Goal: Task Accomplishment & Management: Manage account settings

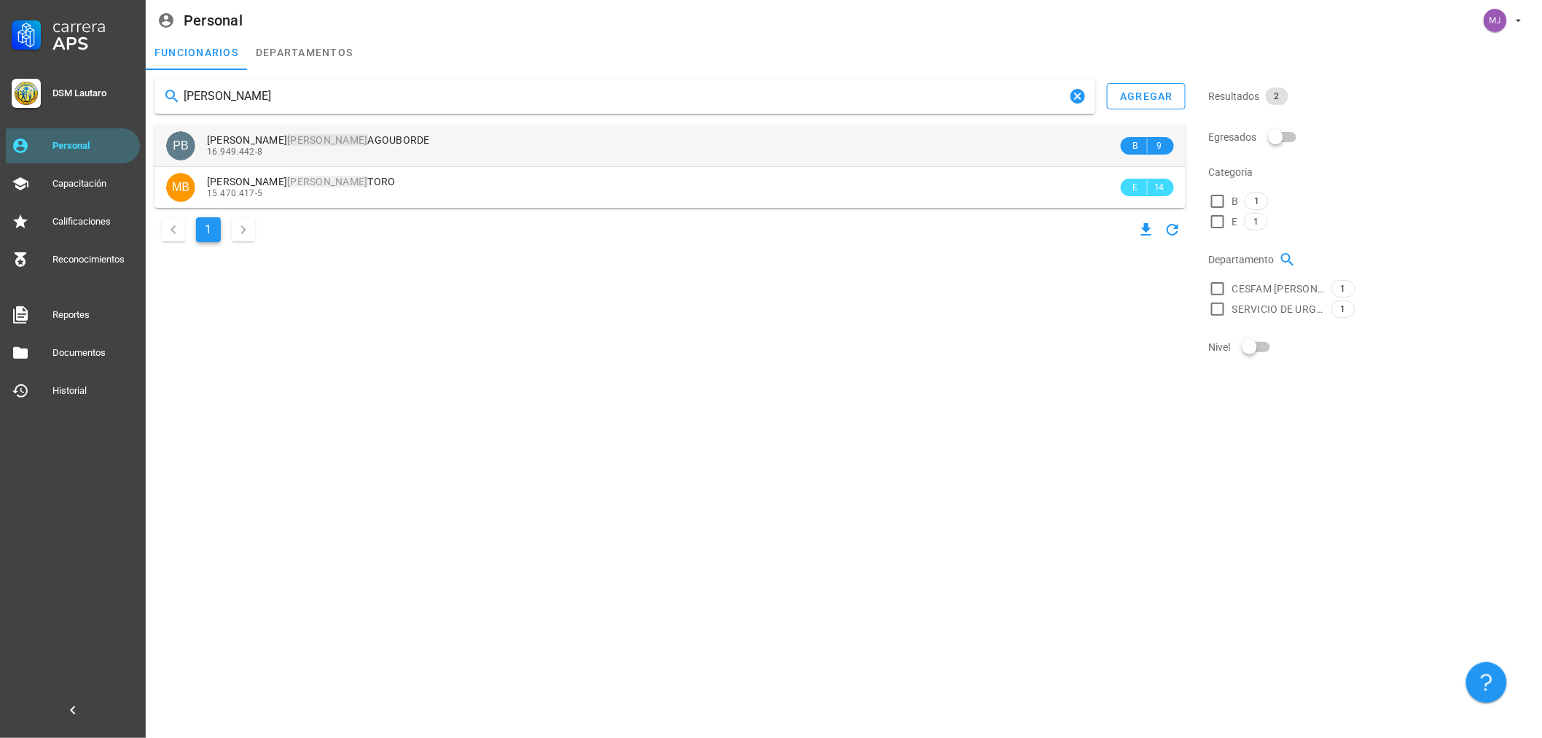
type input "[PERSON_NAME]"
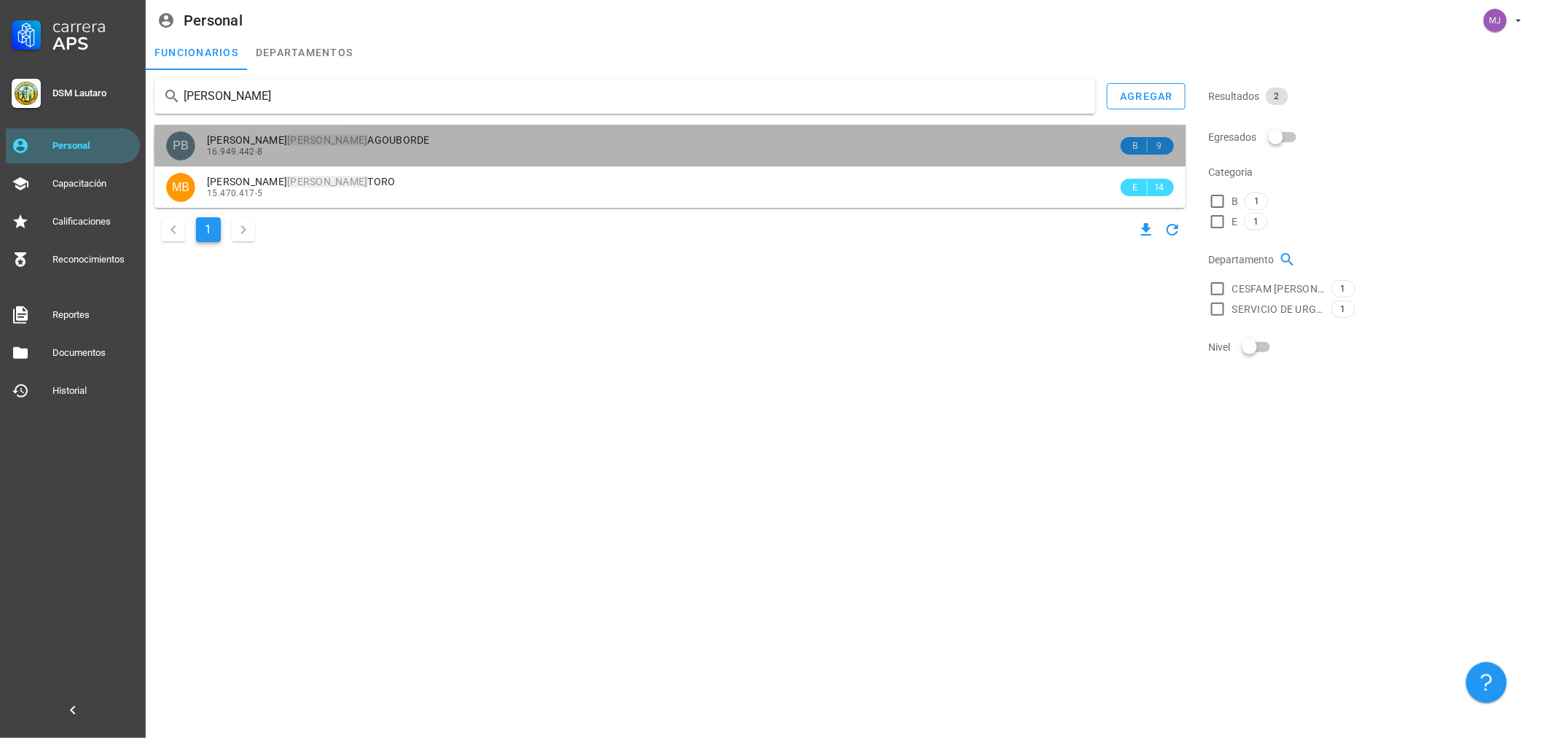
click at [292, 141] on mark "[PERSON_NAME]" at bounding box center [327, 140] width 80 height 12
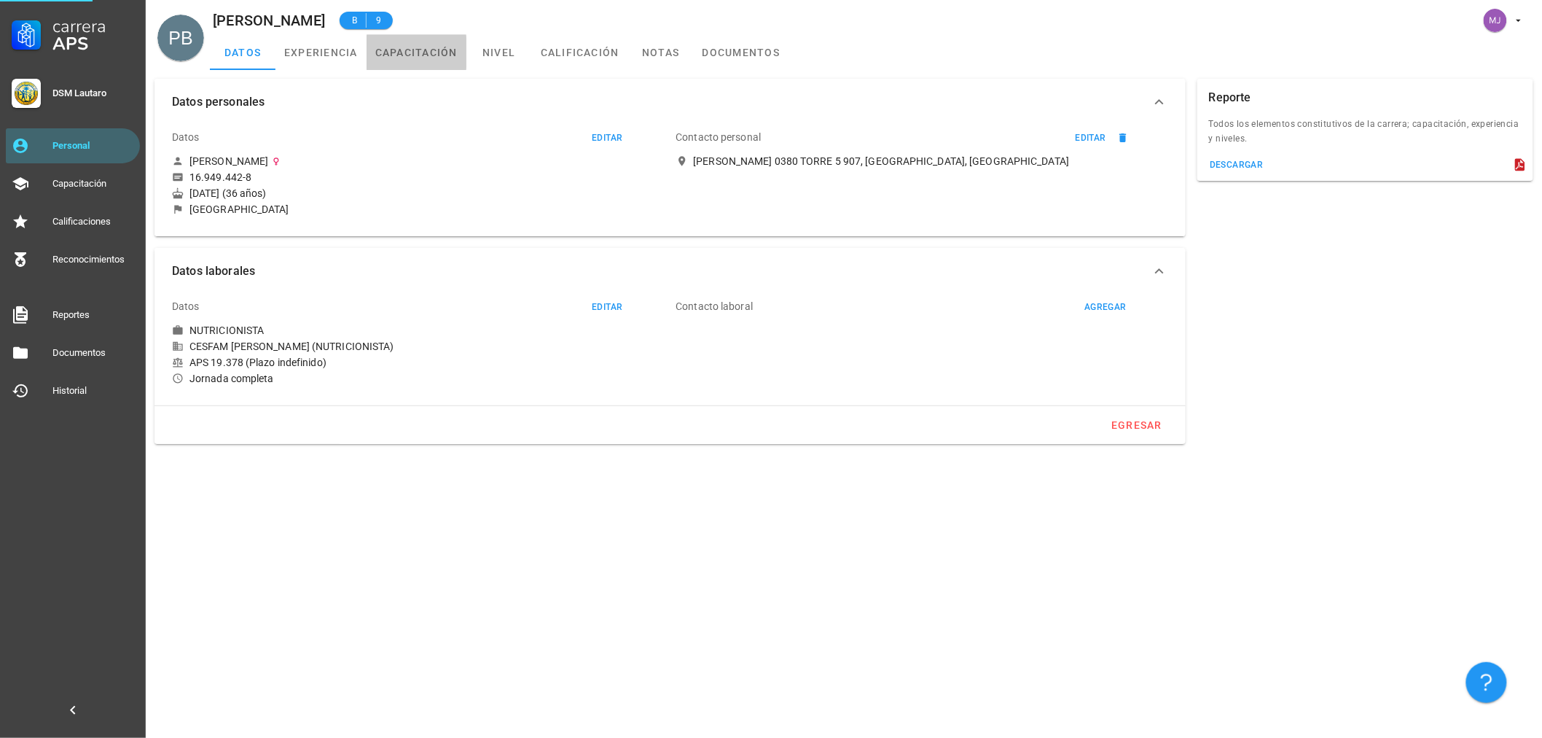
click at [388, 51] on link "capacitación" at bounding box center [417, 52] width 100 height 35
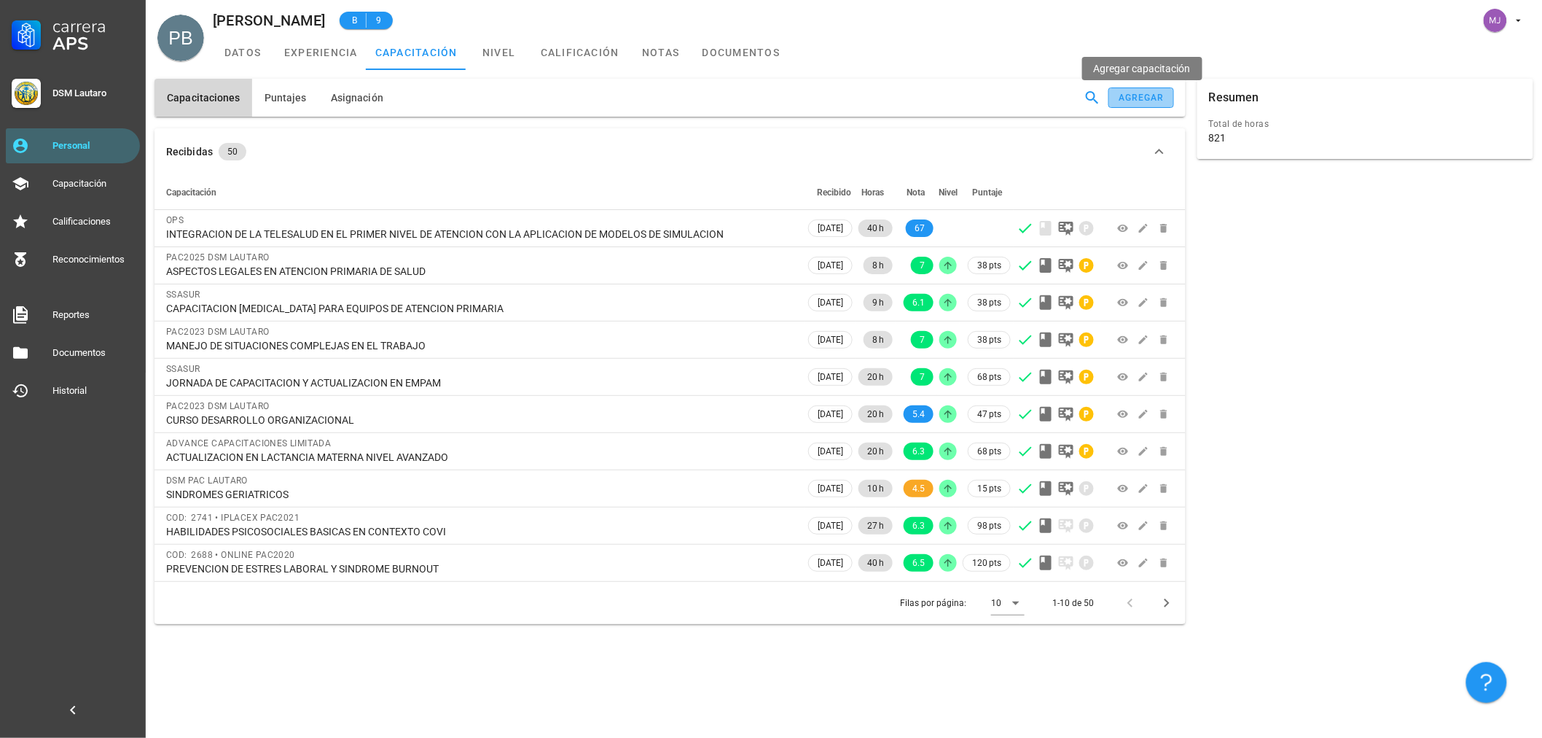
click at [1159, 104] on button "agregar" at bounding box center [1141, 97] width 66 height 20
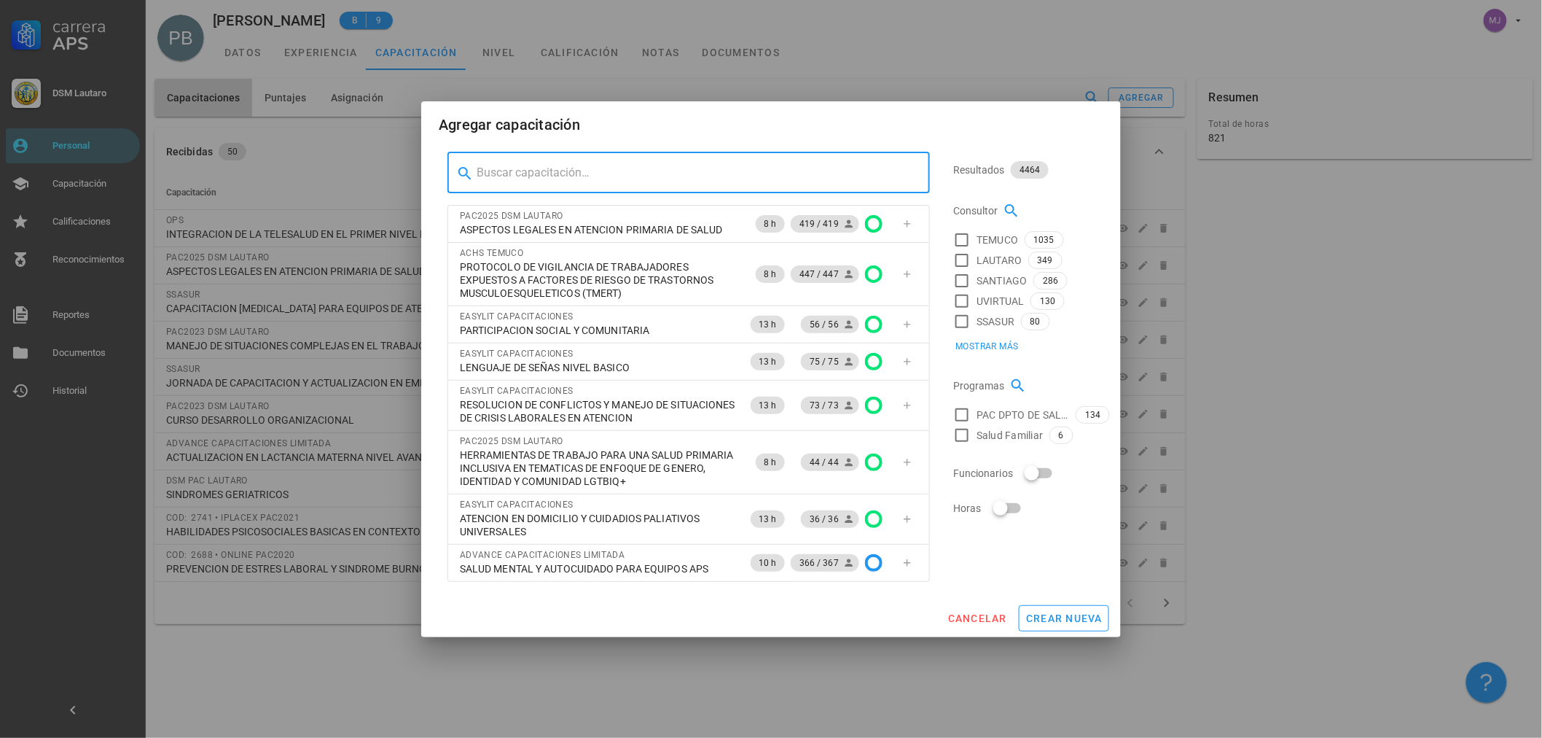
paste input "CURSO BUEN TRATO Y SATISFACCIÓN USUARIA"
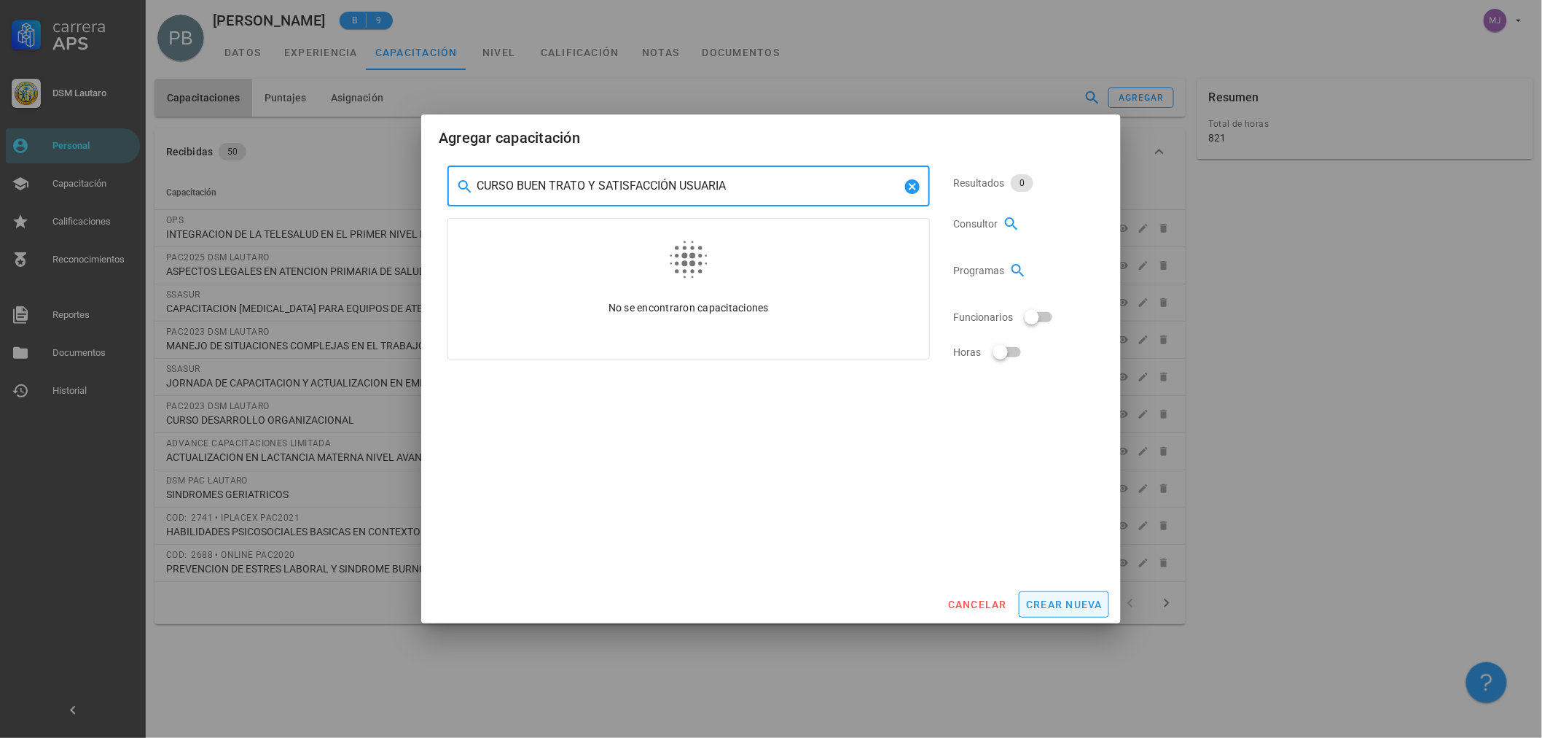
type input "CURSO BUEN TRATO Y SATISFACCIÓN USUARIA"
click at [1061, 603] on span "crear nueva" at bounding box center [1063, 604] width 77 height 12
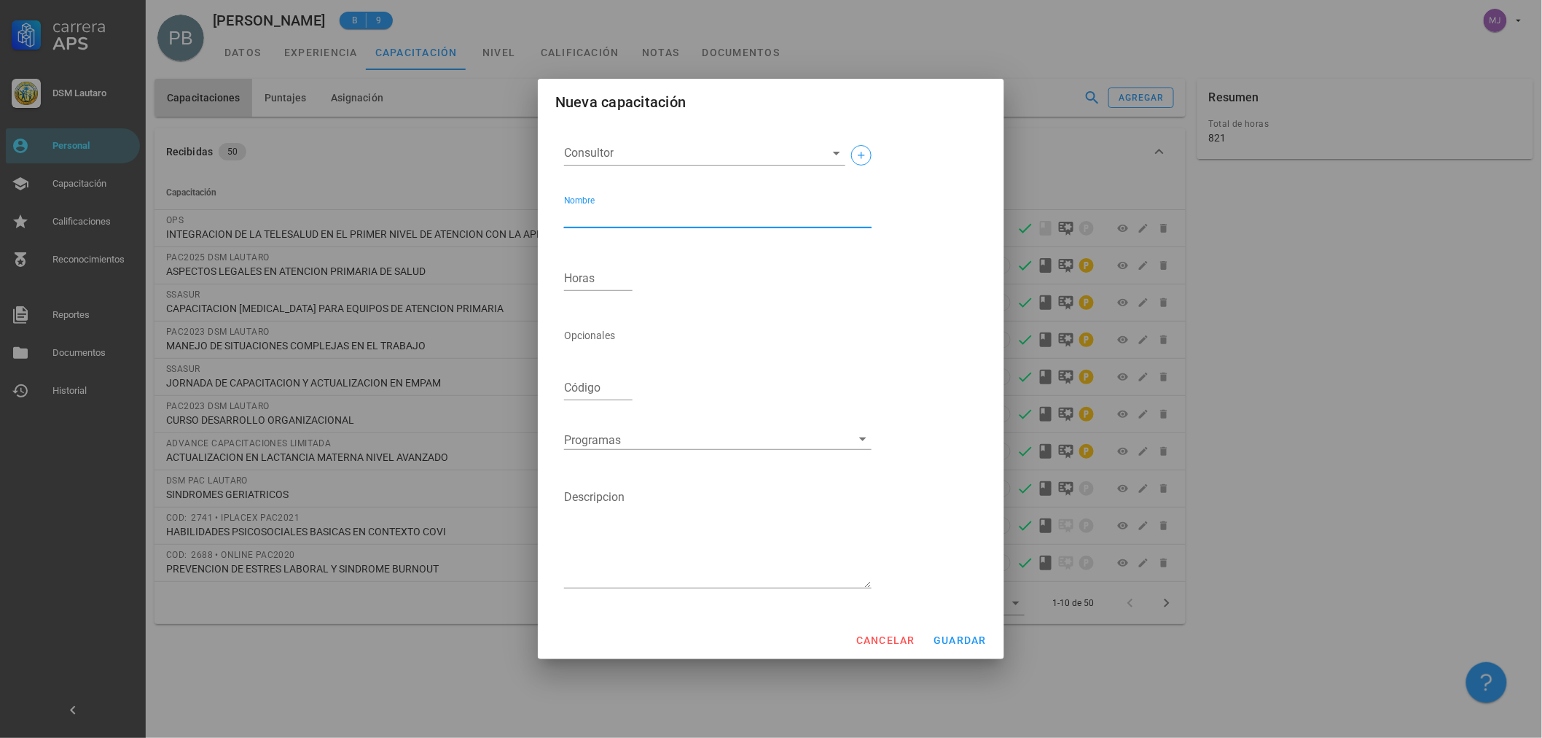
drag, startPoint x: 691, startPoint y: 229, endPoint x: 697, endPoint y: 217, distance: 13.0
paste textarea "CURSO BUEN TRATO Y SATISFACCIÓN USUARIA"
type textarea "CURSO BUEN TRATO Y SATISFACCIÓN USUARIA"
click at [560, 289] on div "Horas" at bounding box center [598, 280] width 80 height 63
click at [587, 280] on input "Horas" at bounding box center [598, 278] width 69 height 23
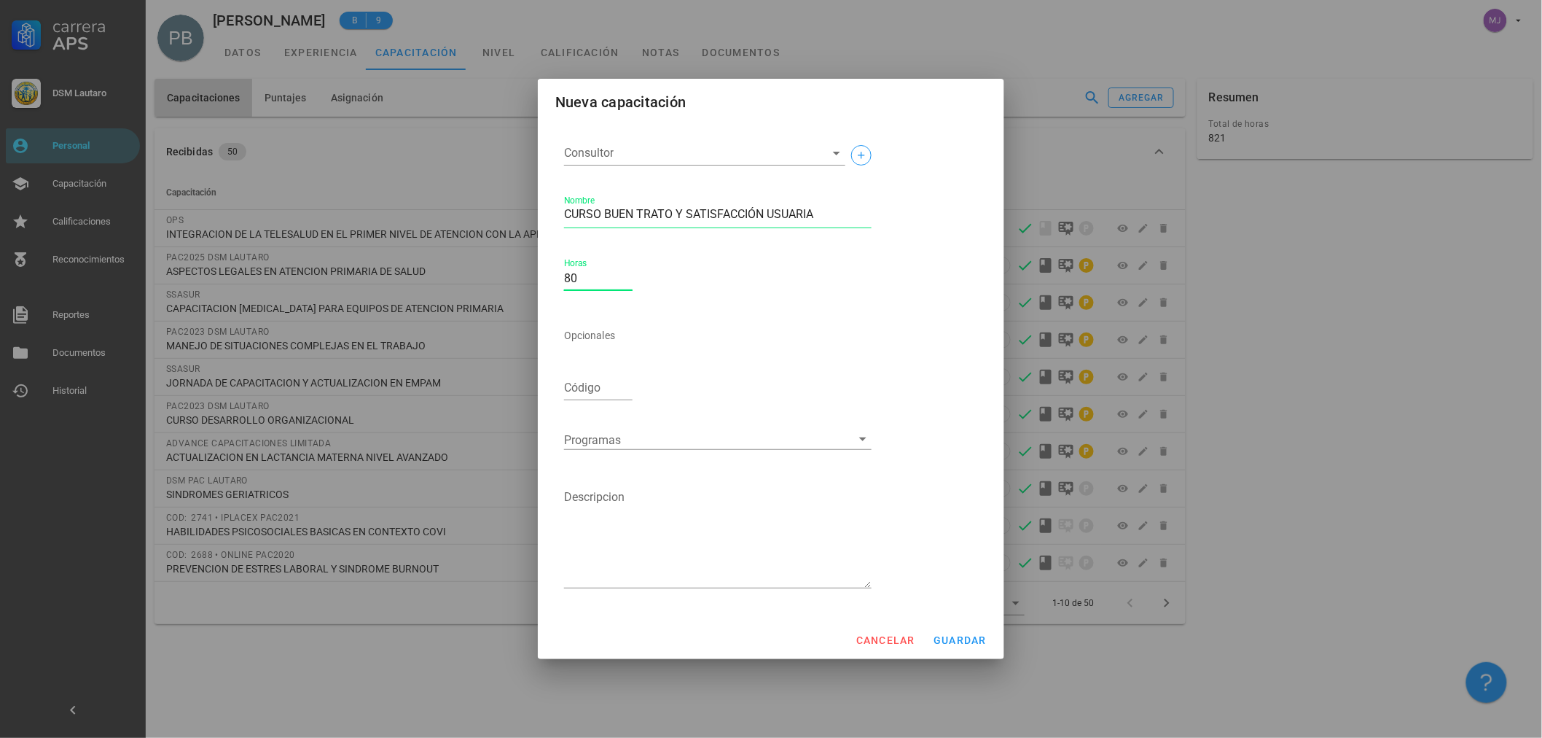
type input "80"
click at [649, 146] on input "Consultor" at bounding box center [693, 152] width 258 height 23
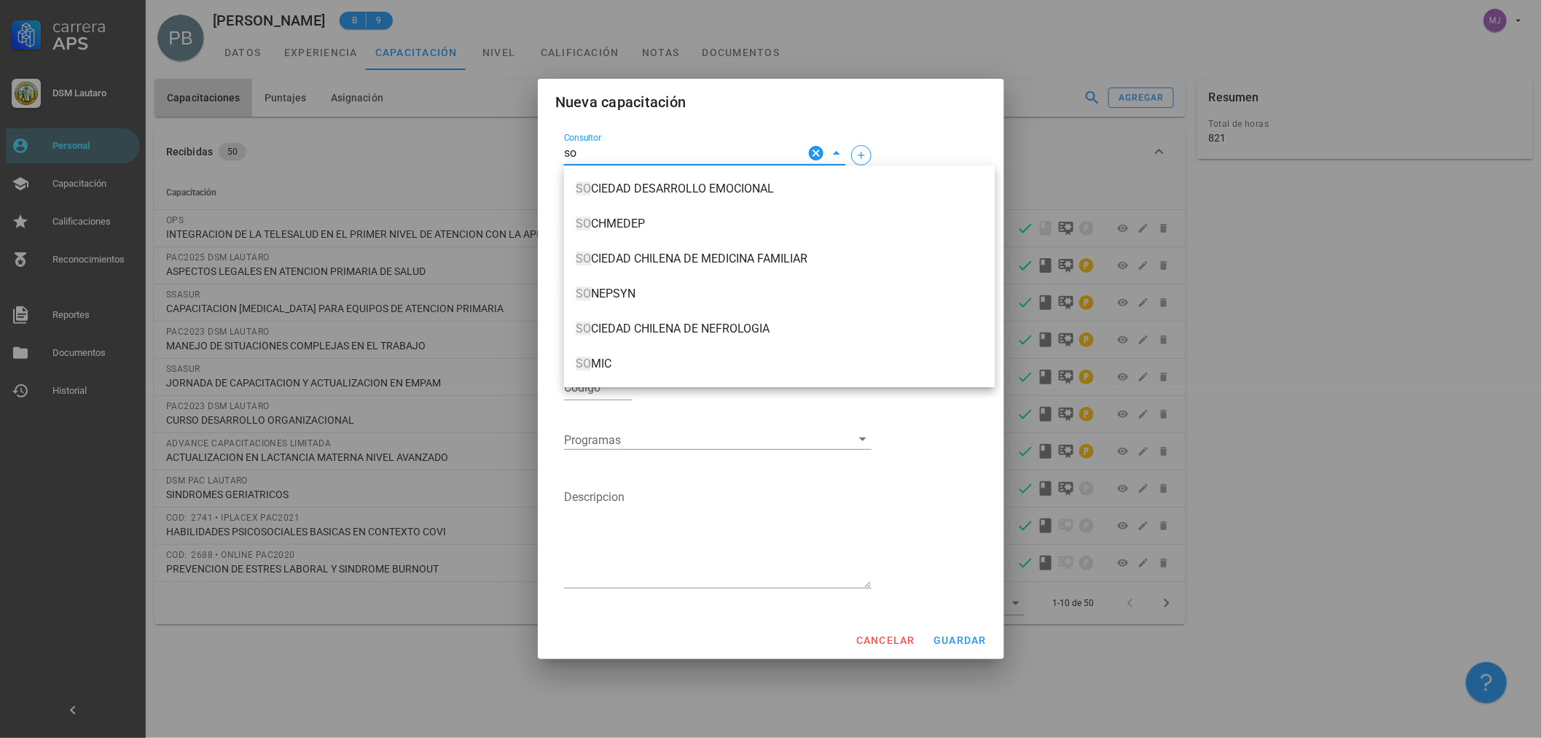
type input "s"
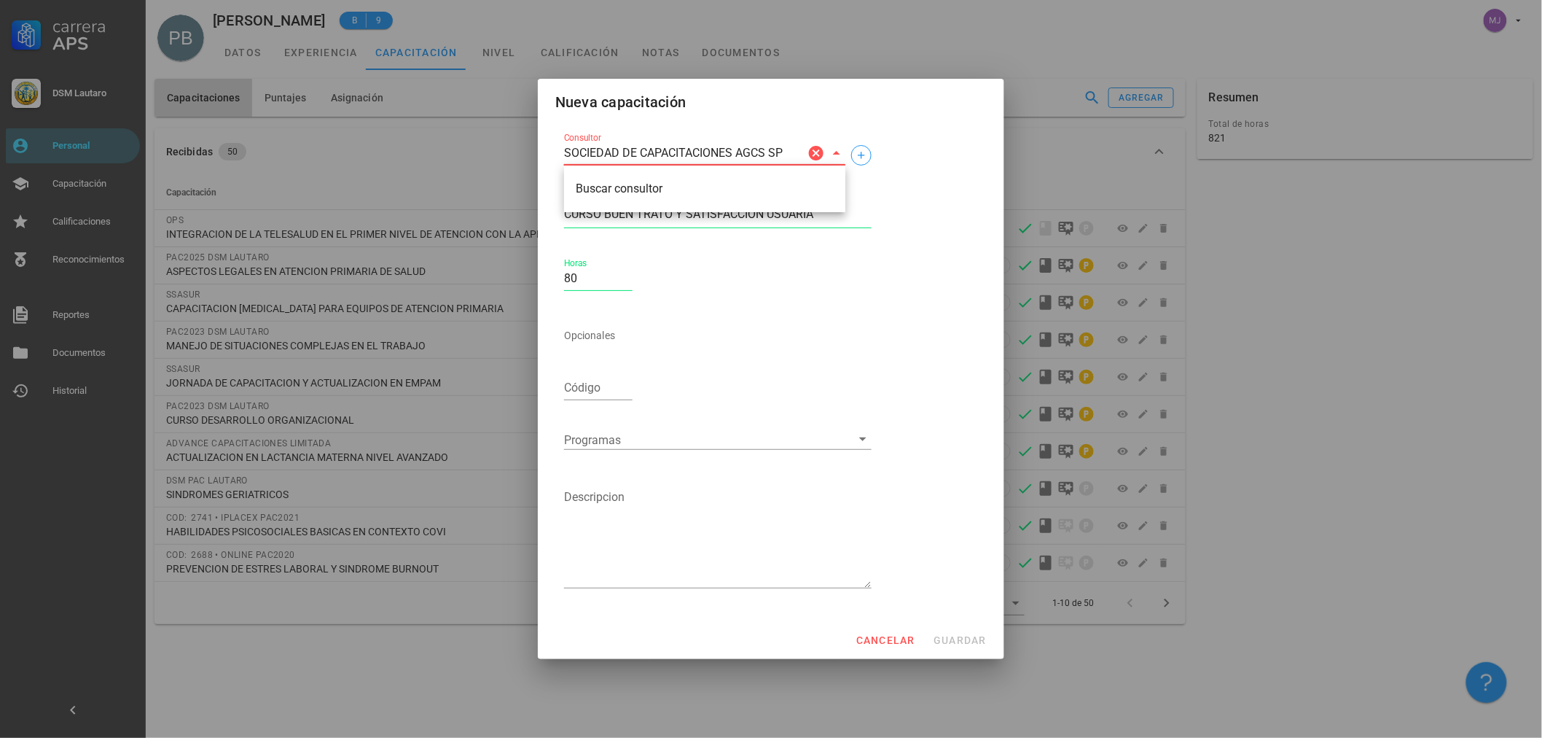
type input "SOCIEDAD DE CAPACITACIONES AGCS SPA"
drag, startPoint x: 795, startPoint y: 151, endPoint x: 322, endPoint y: 153, distance: 473.0
click at [322, 153] on div "Carrera APS DSM [PERSON_NAME] Personal Capacitación Calificaciones Reconocimien…" at bounding box center [771, 369] width 1542 height 738
click at [860, 156] on icon "button" at bounding box center [862, 155] width 12 height 12
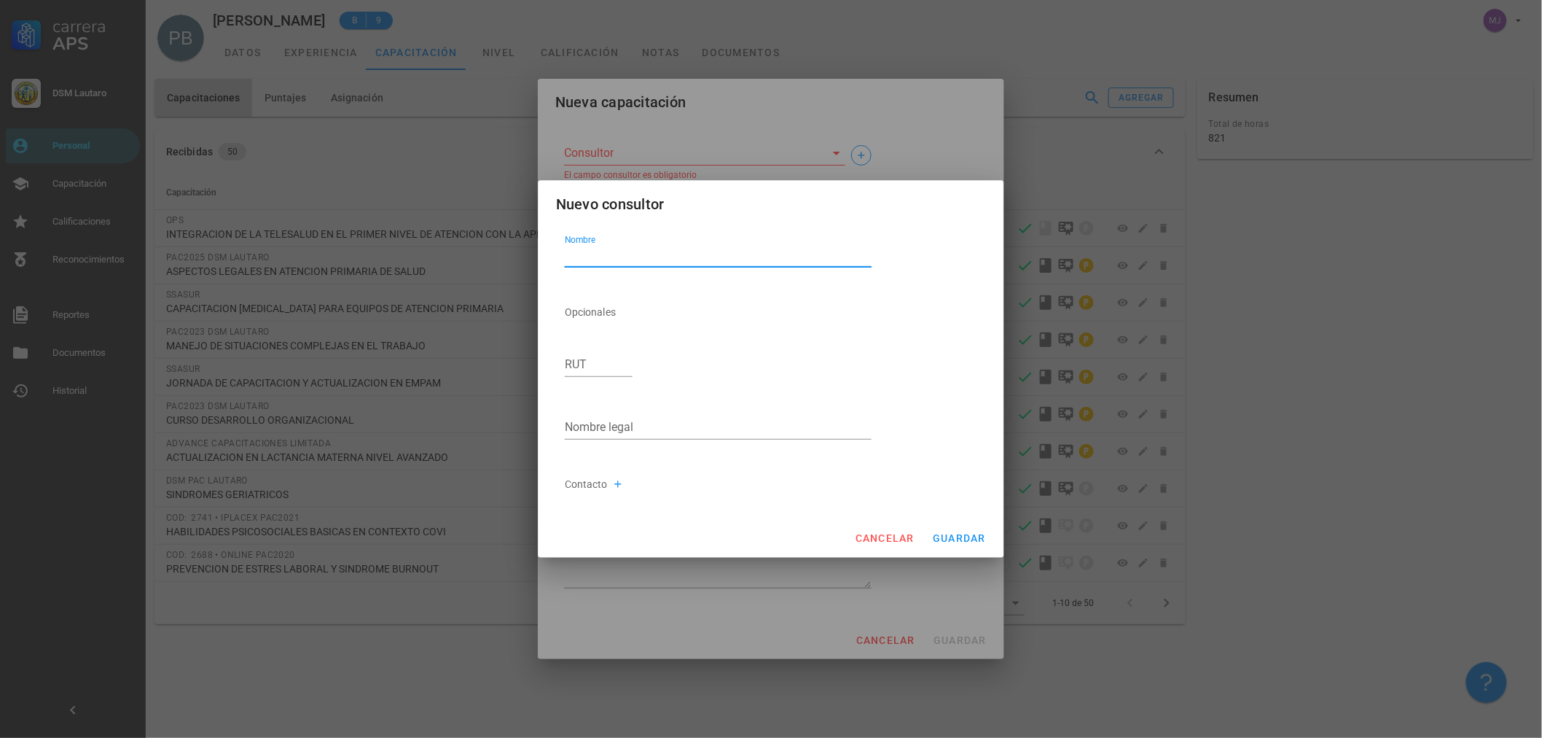
paste textarea "SOCIEDAD DE CAPACITACIONES AGCS SPA"
type textarea "SOCIEDAD DE CAPACITACIONES AGCS SPA"
click at [968, 548] on button "guardar" at bounding box center [959, 538] width 66 height 26
type input "SOCIEDAD DE CAPACITACIONES AGCS SPA"
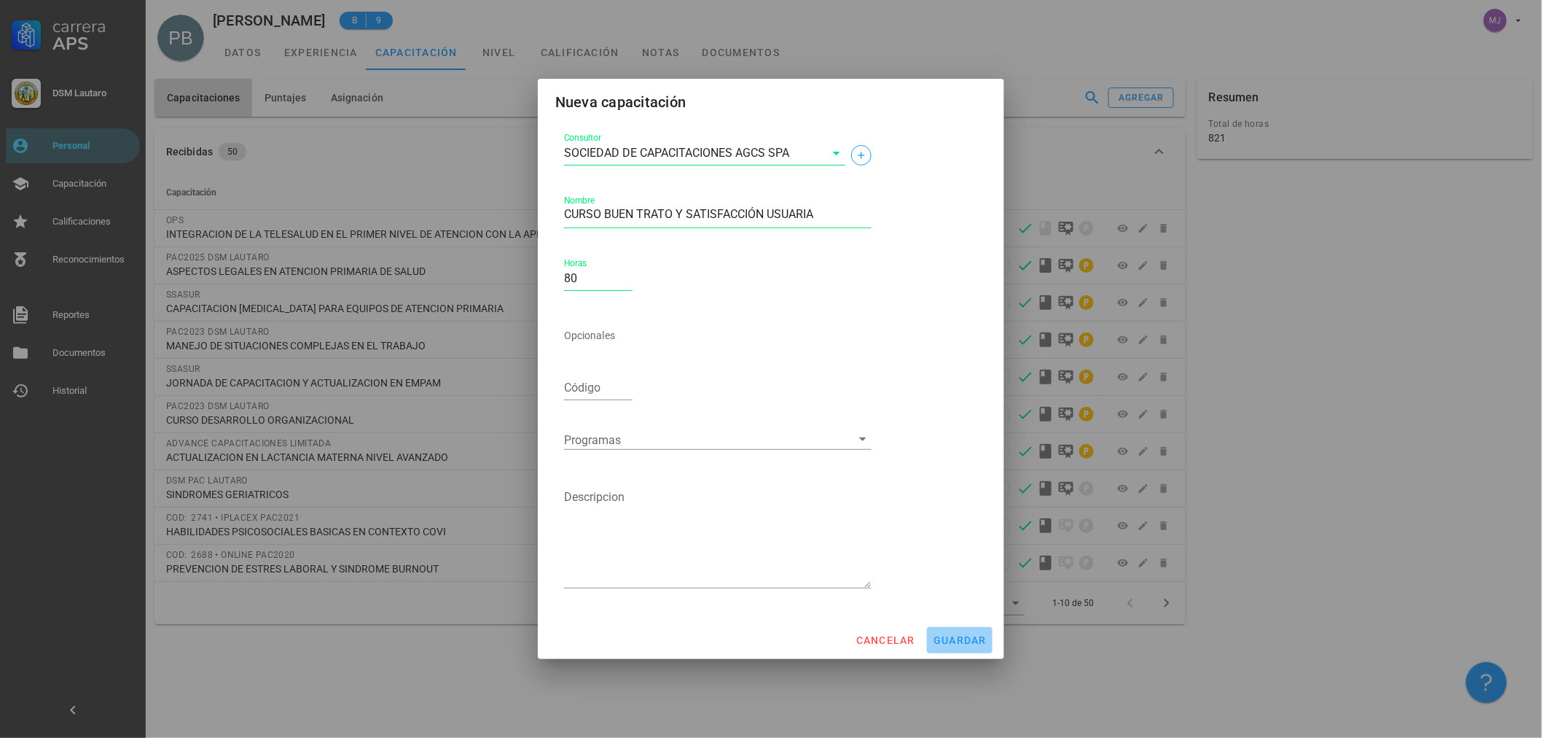
click at [966, 635] on span "guardar" at bounding box center [960, 640] width 54 height 12
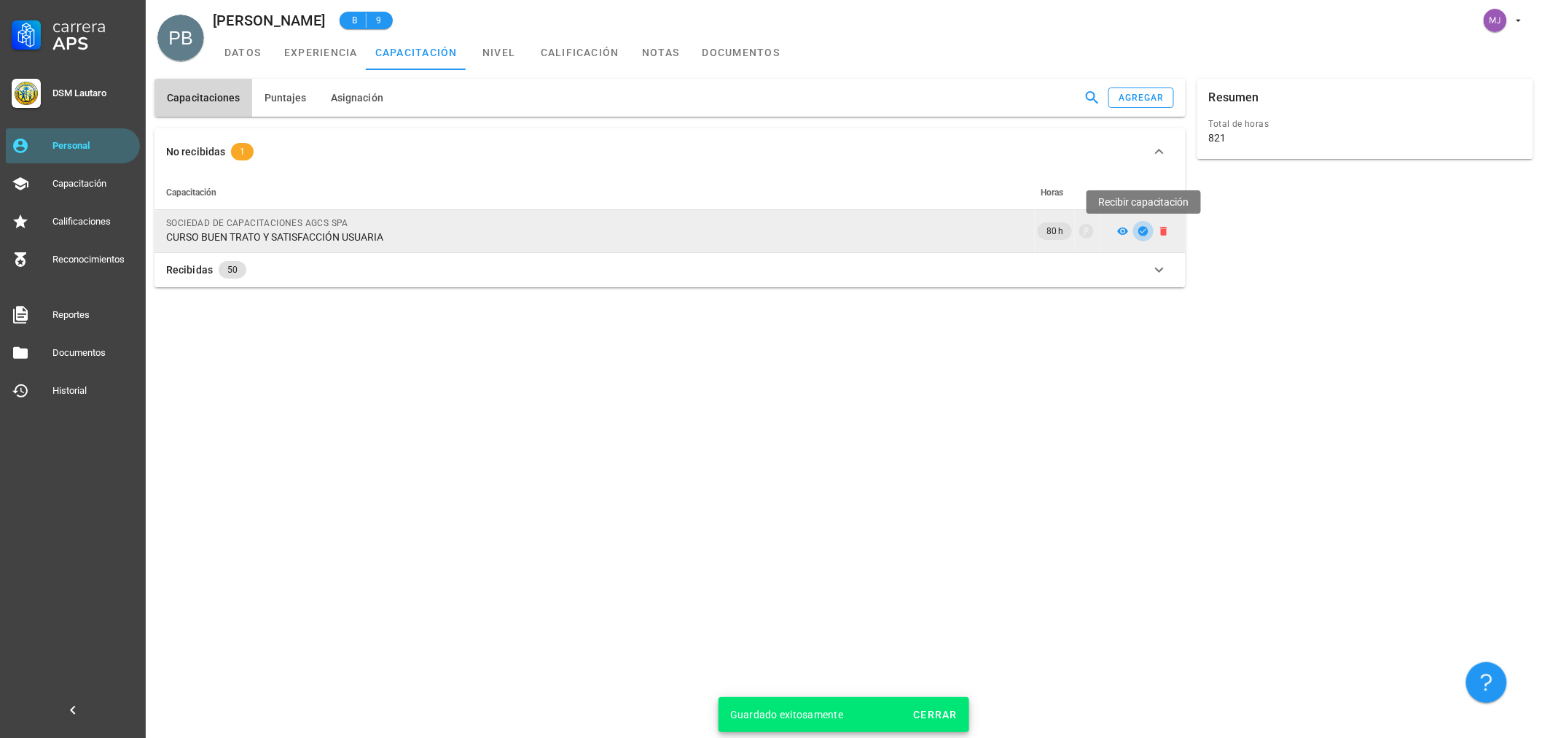
click at [1147, 230] on icon "button" at bounding box center [1142, 230] width 9 height 9
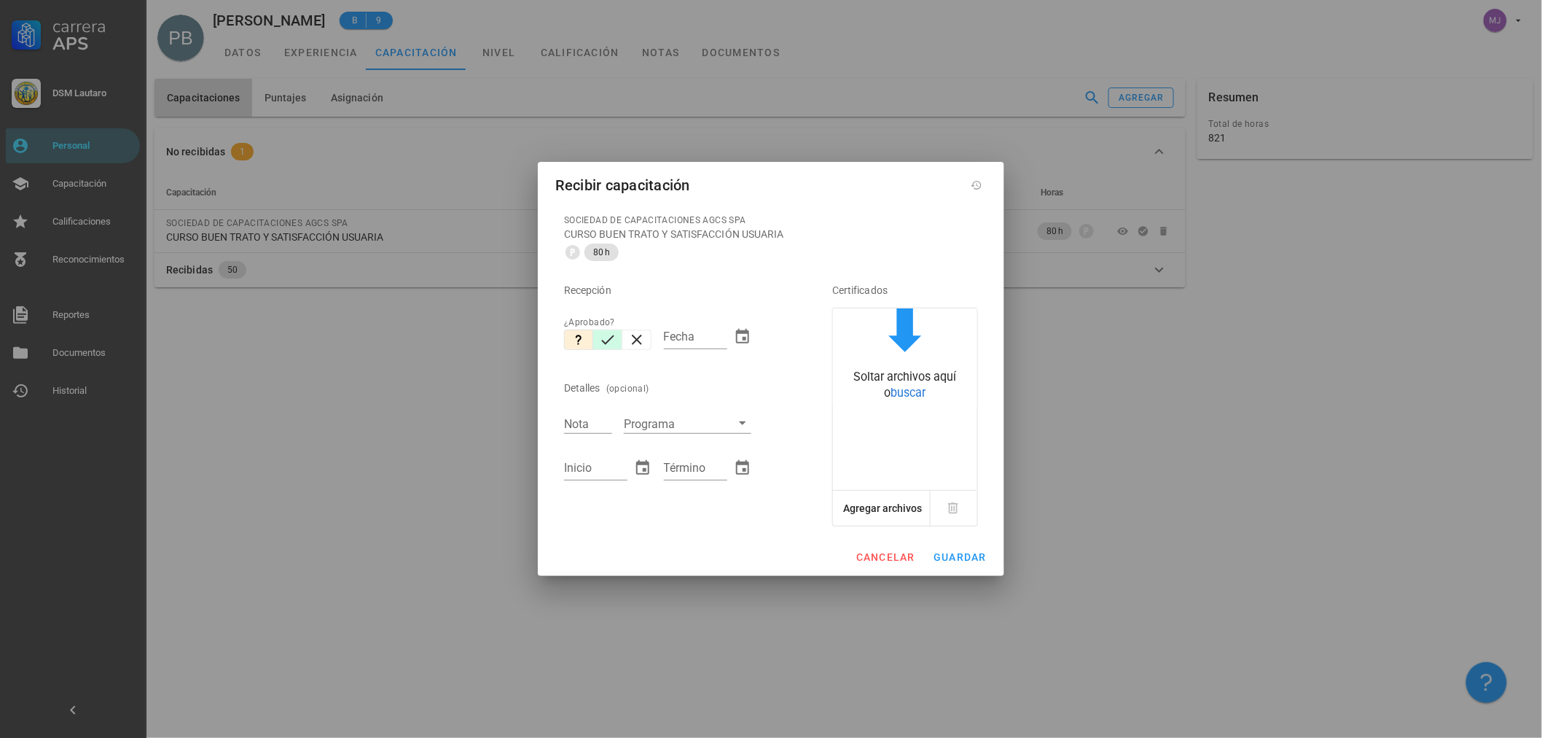
click at [606, 340] on icon "button" at bounding box center [607, 339] width 17 height 17
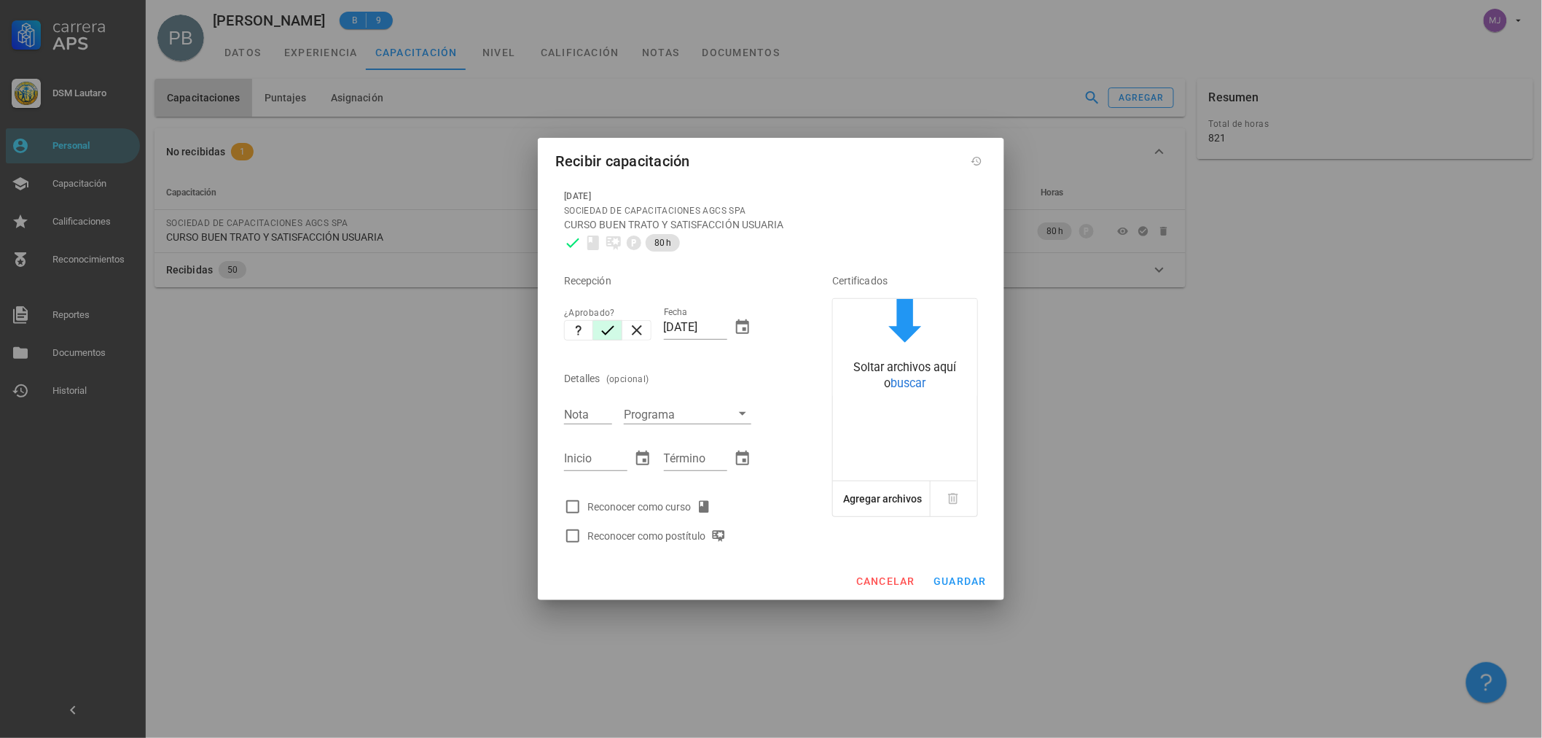
click at [615, 409] on div "Nota" at bounding box center [588, 413] width 60 height 34
drag, startPoint x: 665, startPoint y: 326, endPoint x: 1296, endPoint y: 318, distance: 631.2
click at [1285, 325] on div "Carrera APS DSM [PERSON_NAME] Personal Capacitación Calificaciones Reconocimien…" at bounding box center [771, 369] width 1542 height 738
type input "10092025"
type input "[DATE]"
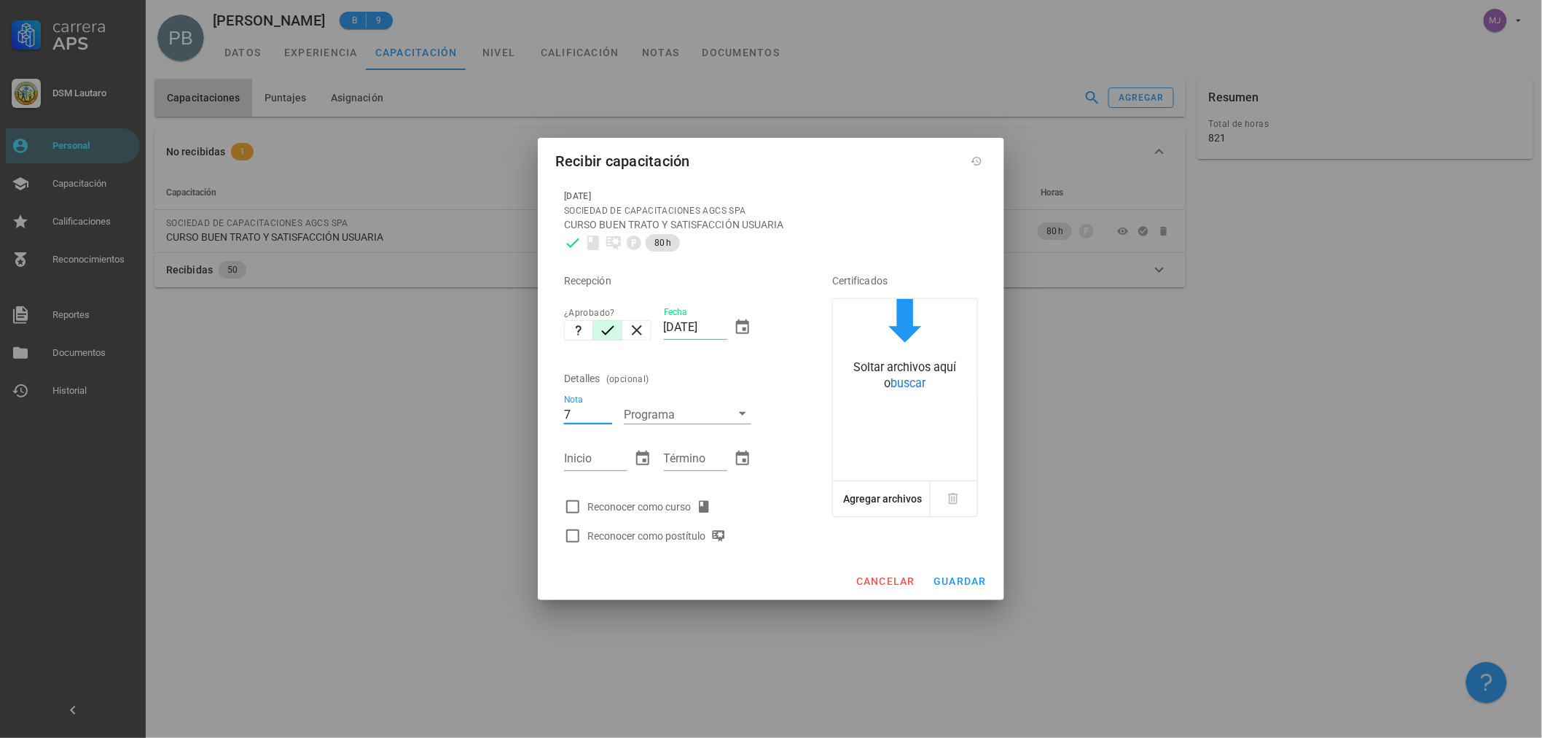
type input "7"
type input "[DATE]"
click at [678, 507] on div "Reconocer como curso" at bounding box center [652, 506] width 130 height 17
checkbox input "true"
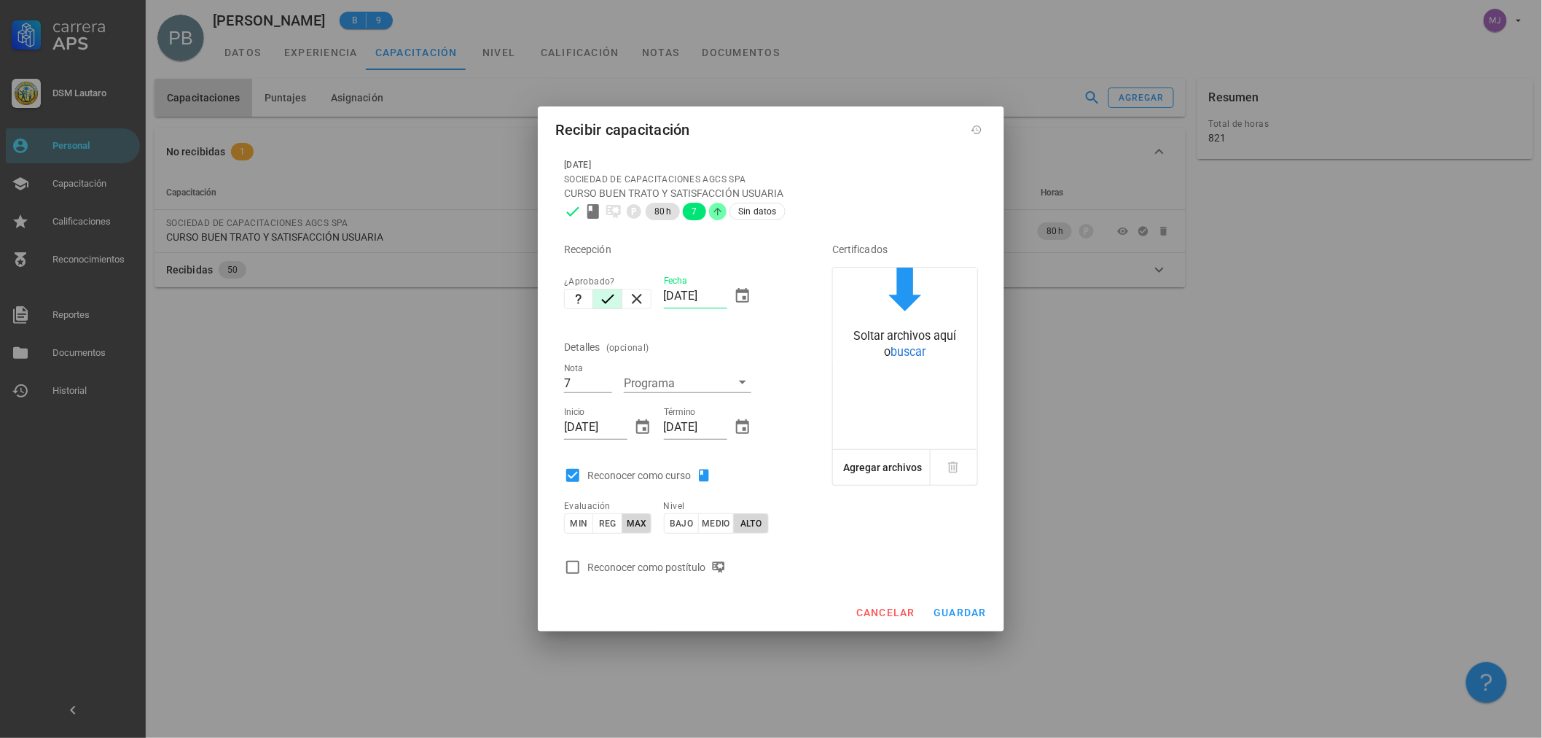
click at [663, 570] on div "Reconocer como postítulo" at bounding box center [659, 566] width 144 height 17
checkbox input "true"
click at [944, 375] on div "Soltar archivos aquí o buscar" at bounding box center [905, 358] width 144 height 183
click at [907, 356] on span "buscar" at bounding box center [908, 352] width 35 height 14
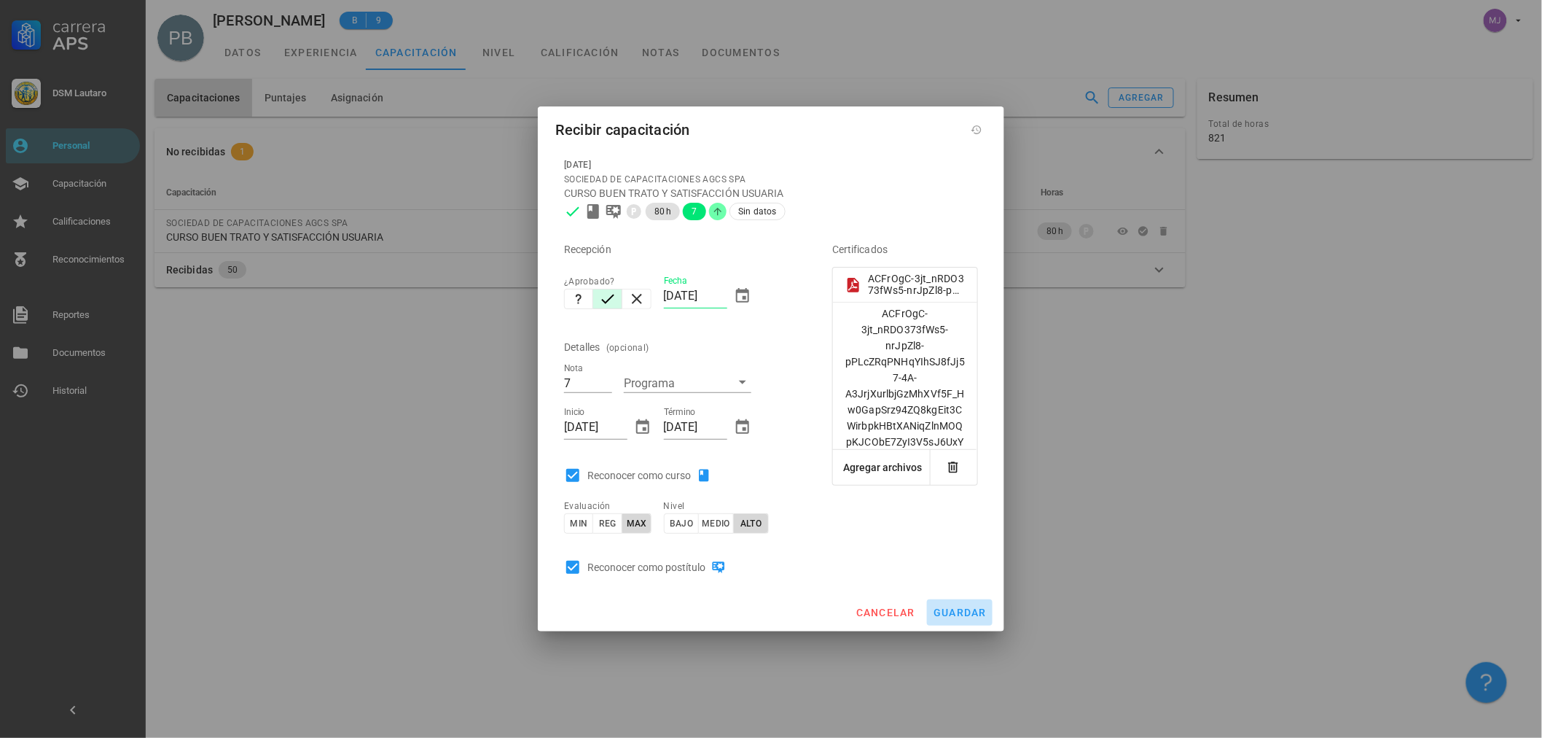
click at [955, 607] on span "guardar" at bounding box center [960, 612] width 54 height 12
